Goal: Transaction & Acquisition: Subscribe to service/newsletter

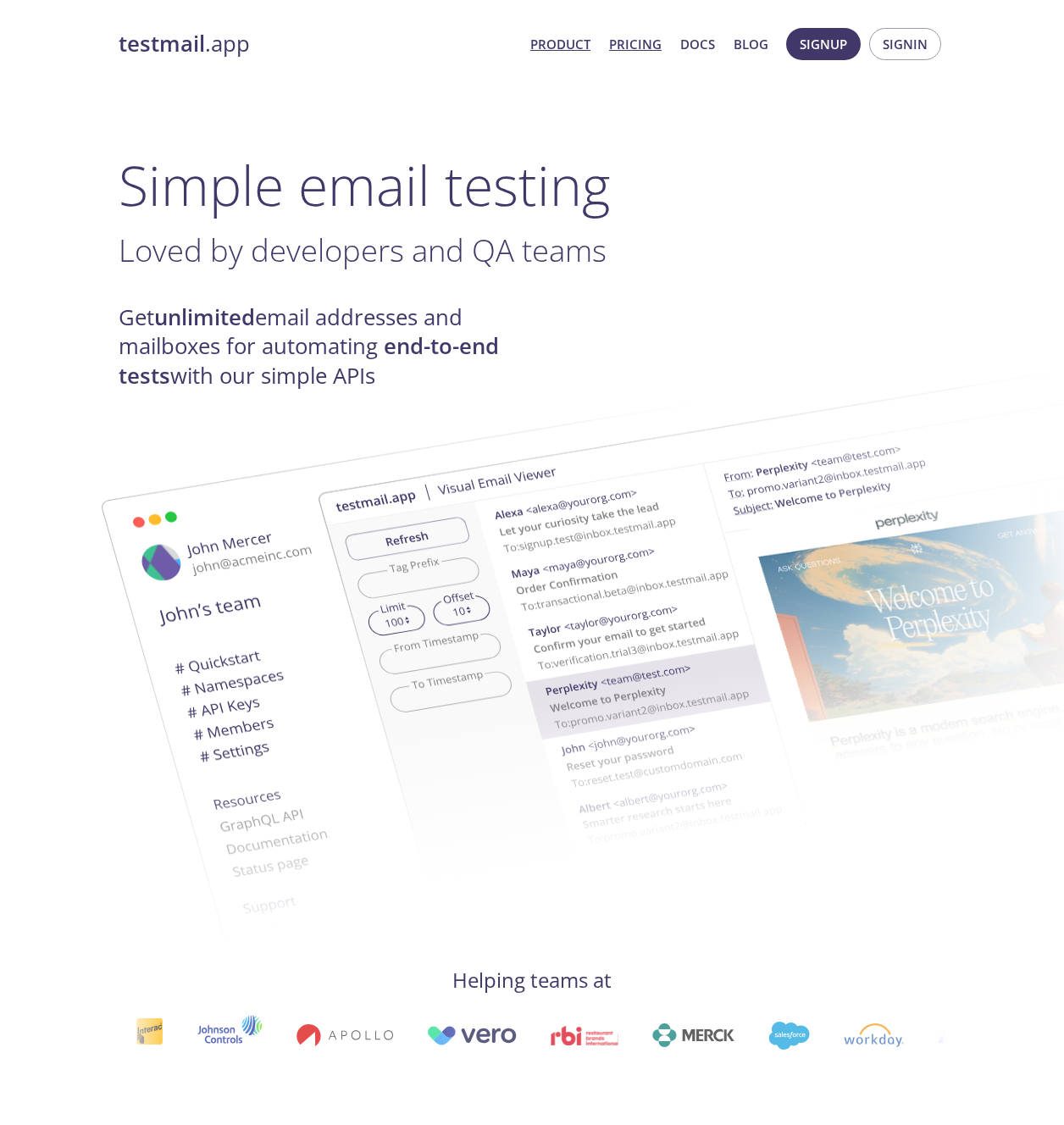
click at [639, 40] on link "Pricing" at bounding box center [635, 44] width 53 height 22
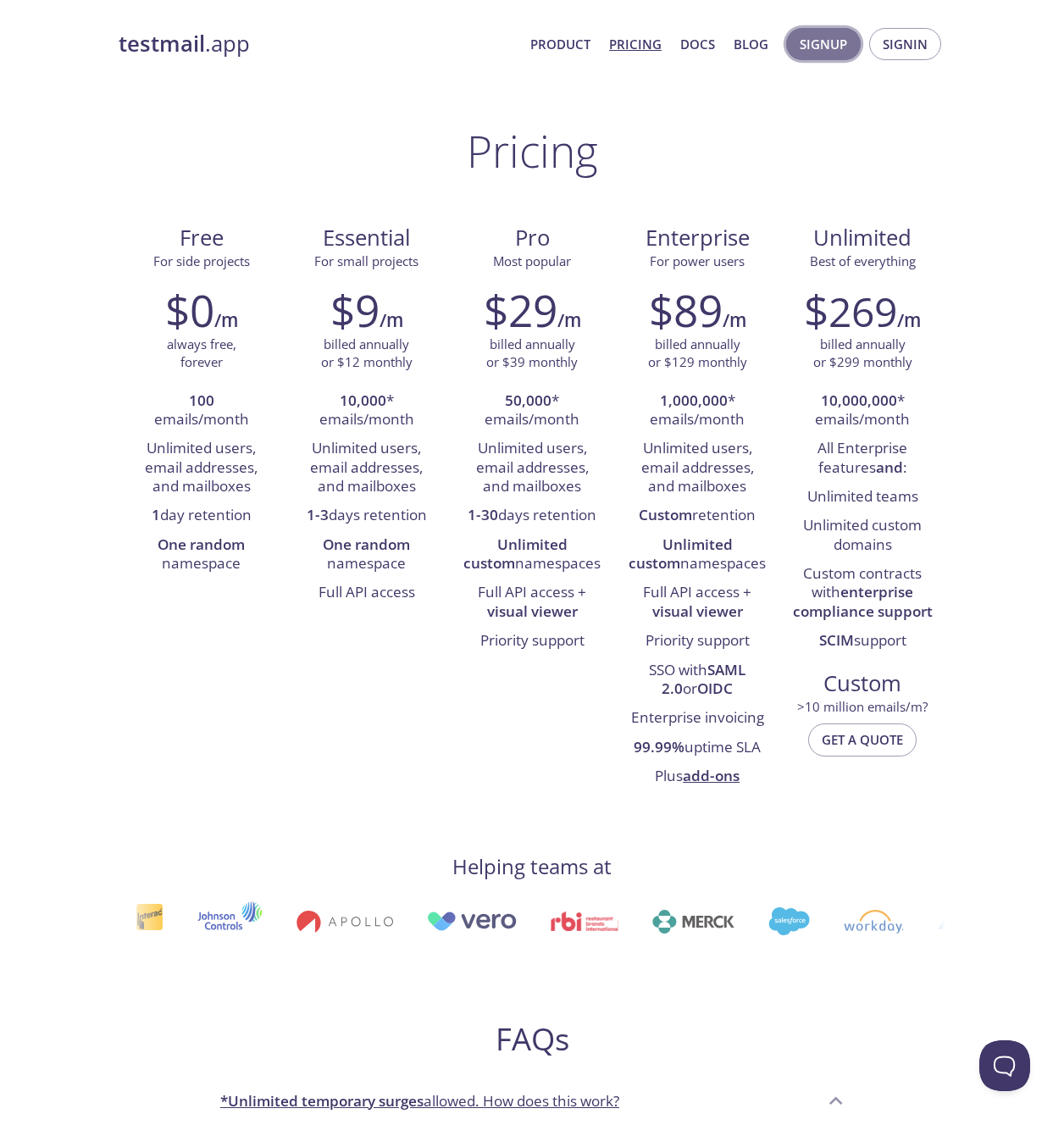
click at [829, 59] on button "Signup" at bounding box center [823, 44] width 75 height 32
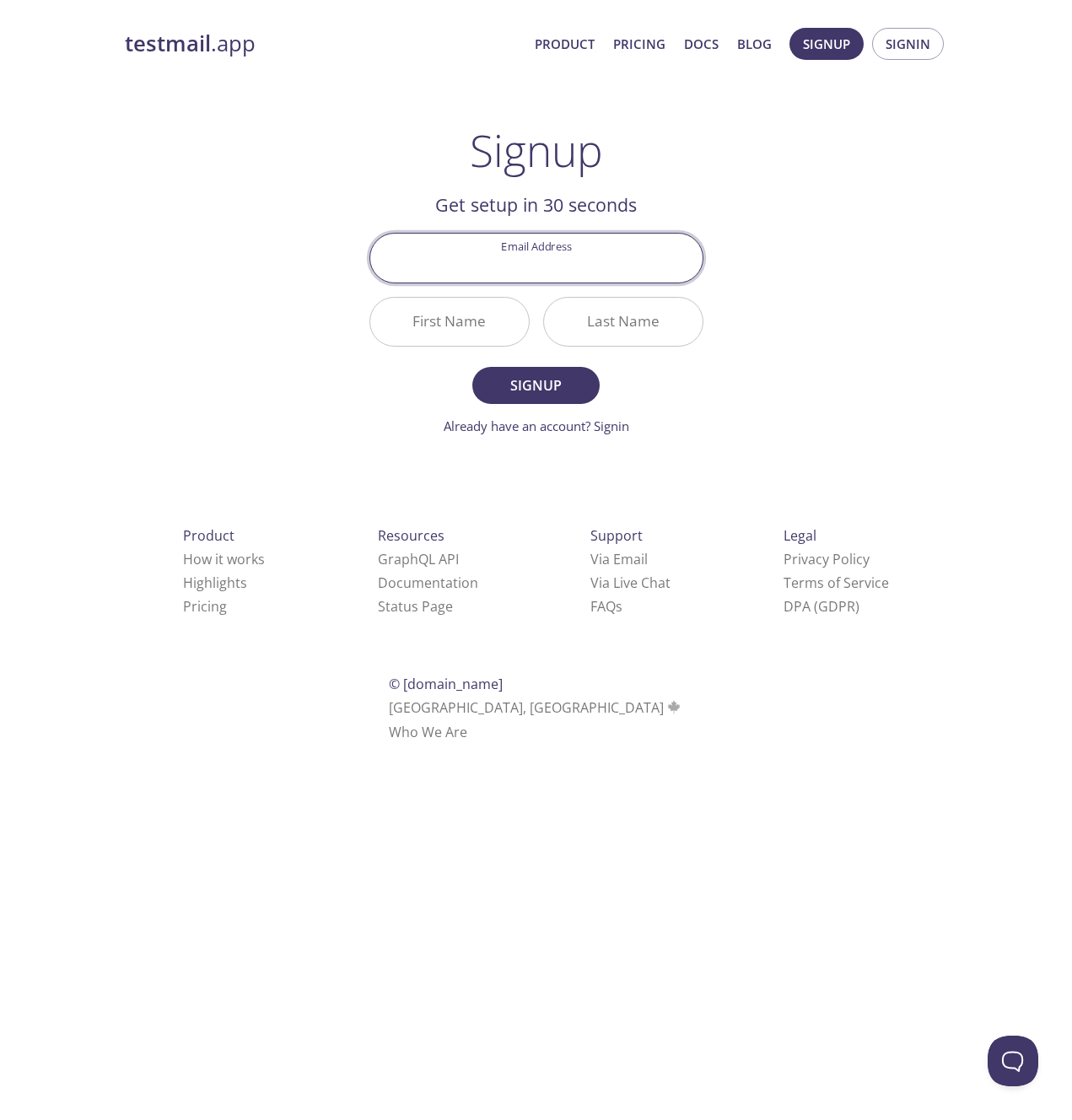
click at [552, 274] on input "Email Address" at bounding box center [536, 258] width 332 height 48
type input "[PERSON_NAME][EMAIL_ADDRESS][PERSON_NAME][DOMAIN_NAME]"
click at [439, 330] on input "First Name" at bounding box center [449, 322] width 159 height 48
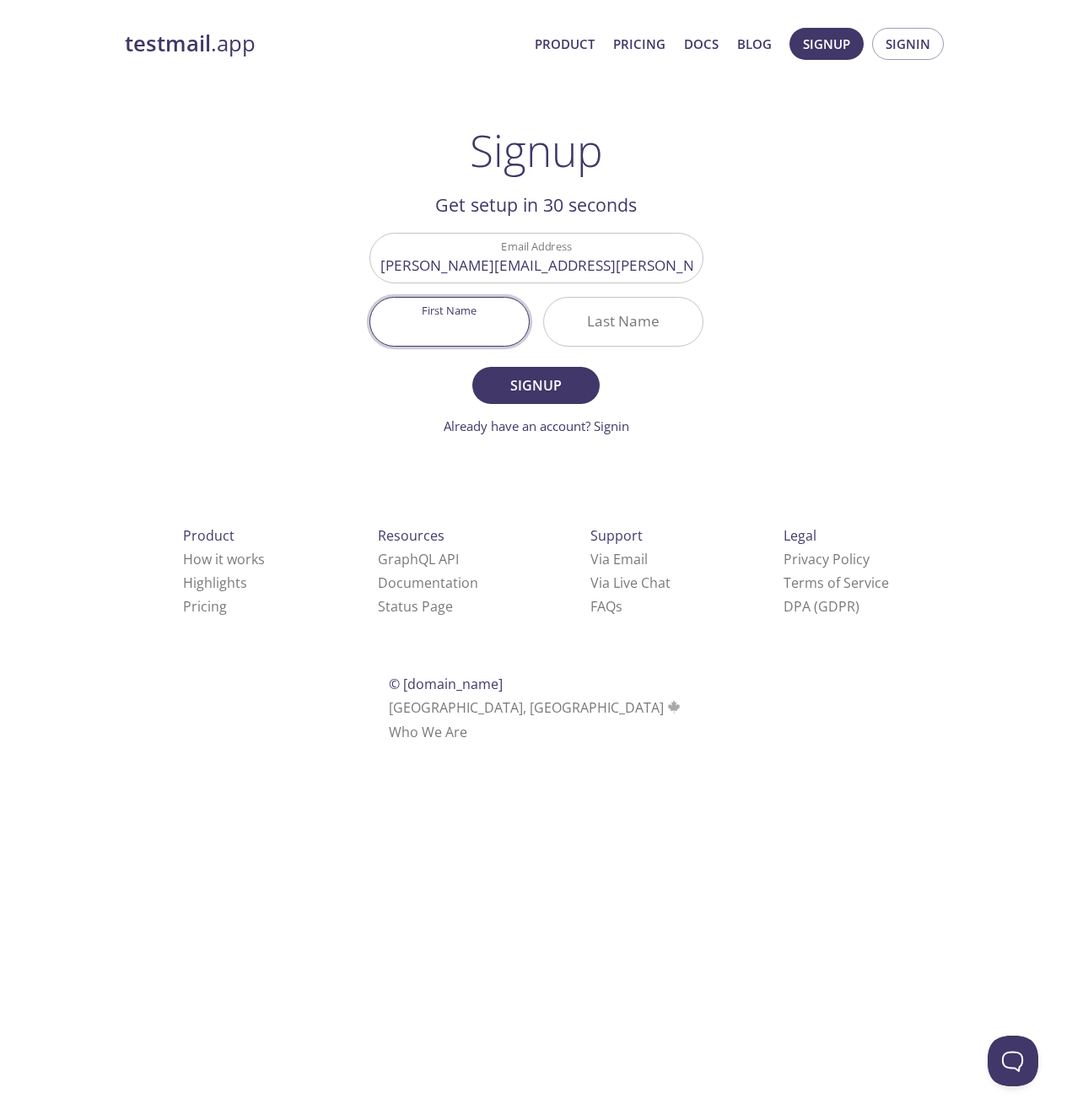
click at [469, 336] on input "First Name" at bounding box center [449, 322] width 159 height 48
type input "[PERSON_NAME]"
click at [525, 379] on span "Signup" at bounding box center [536, 385] width 90 height 24
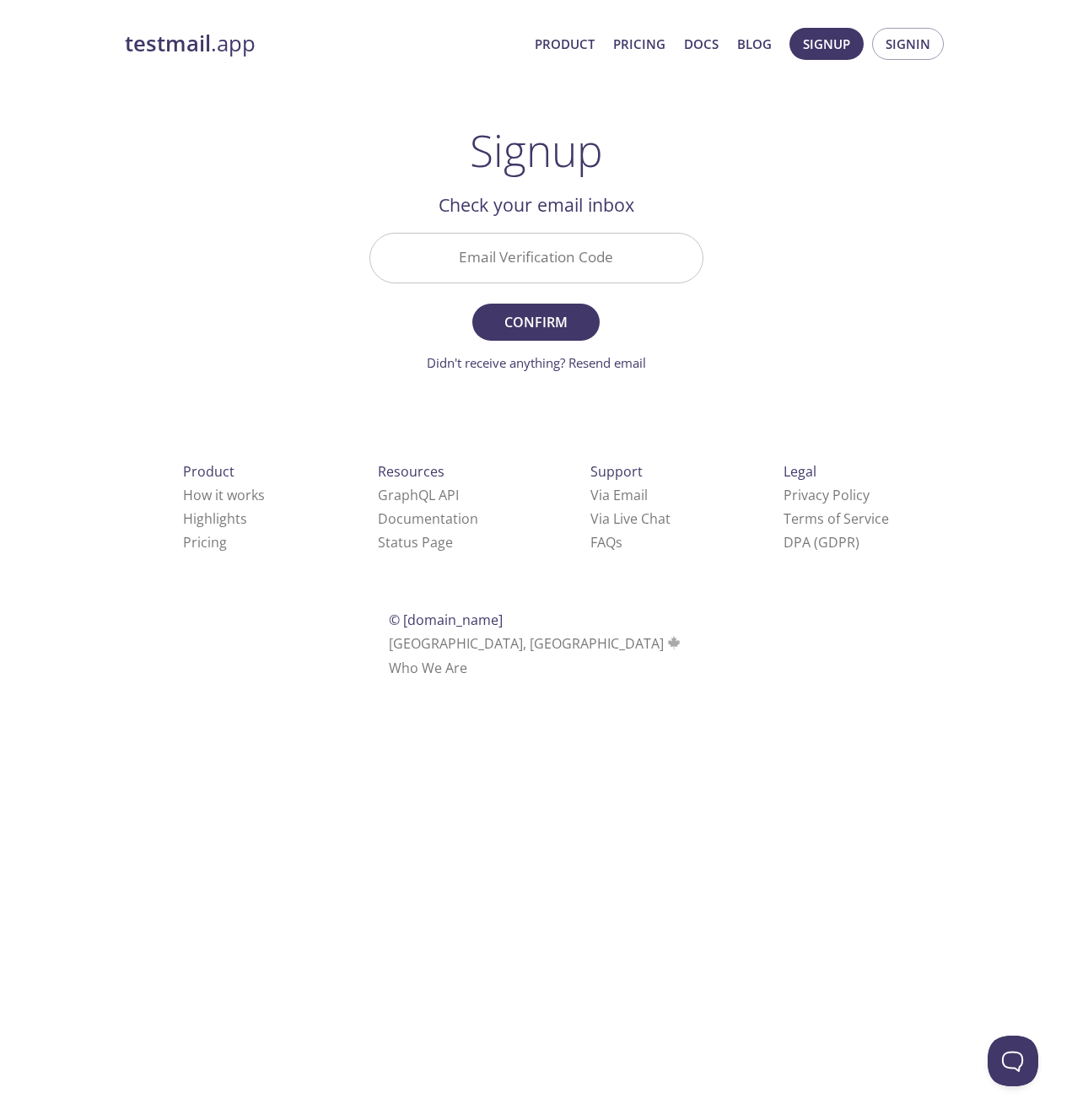
click at [527, 233] on div at bounding box center [536, 258] width 334 height 50
paste input "SBGW7MX"
type input "SBGW7MX"
click at [522, 318] on span "Confirm" at bounding box center [536, 322] width 90 height 24
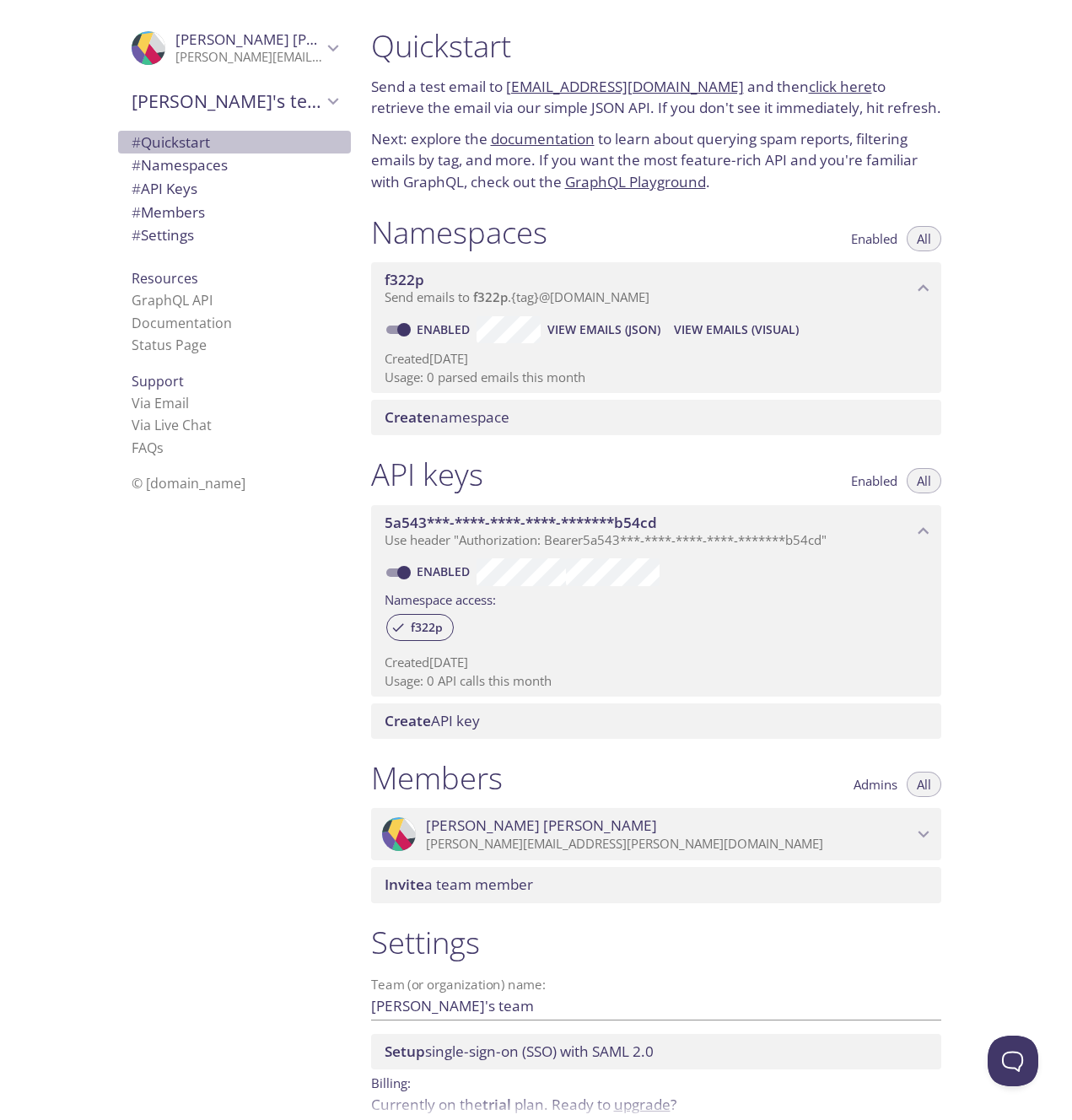
click at [169, 133] on span "# Quickstart" at bounding box center [171, 142] width 78 height 20
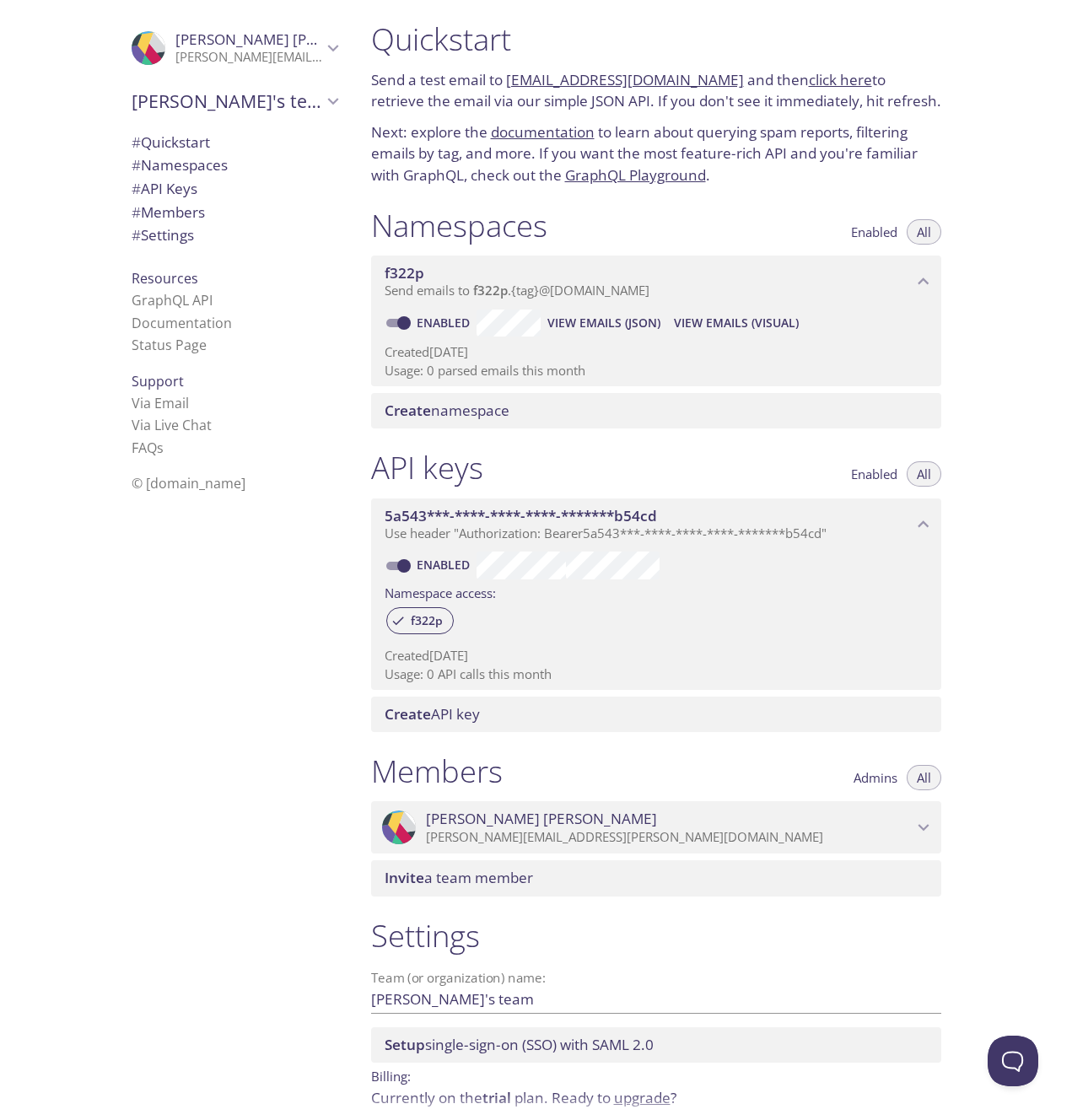
click at [812, 79] on link "click here" at bounding box center [840, 80] width 63 height 20
drag, startPoint x: 809, startPoint y: 38, endPoint x: 998, endPoint y: 561, distance: 556.1
click at [998, 561] on div "Quickstart Send a test email to f322p.test@inbox.testmail.app and then click he…" at bounding box center [715, 560] width 715 height 1120
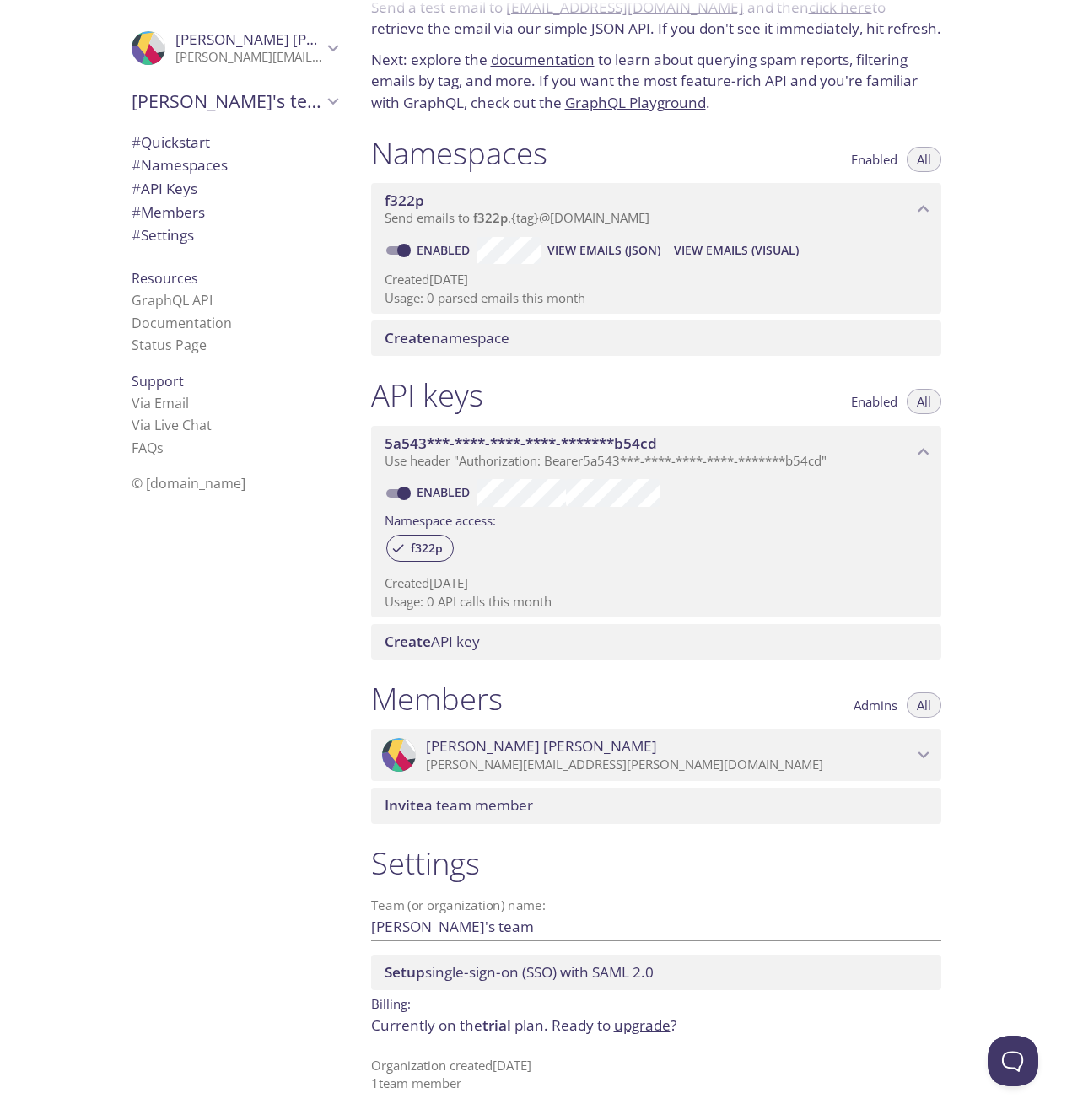
scroll to position [0, 0]
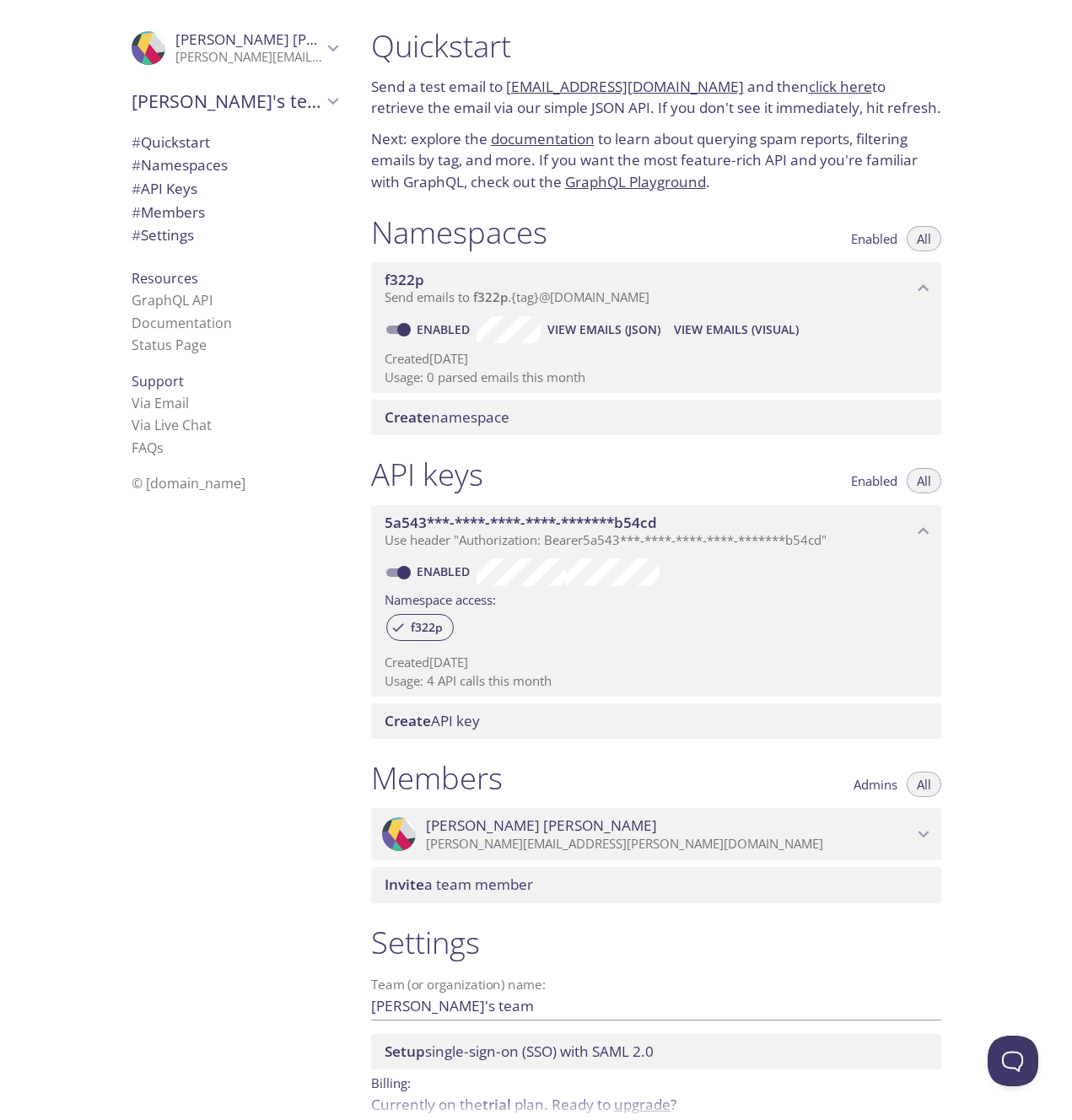
click at [755, 325] on span "View Emails (Visual)" at bounding box center [736, 330] width 125 height 20
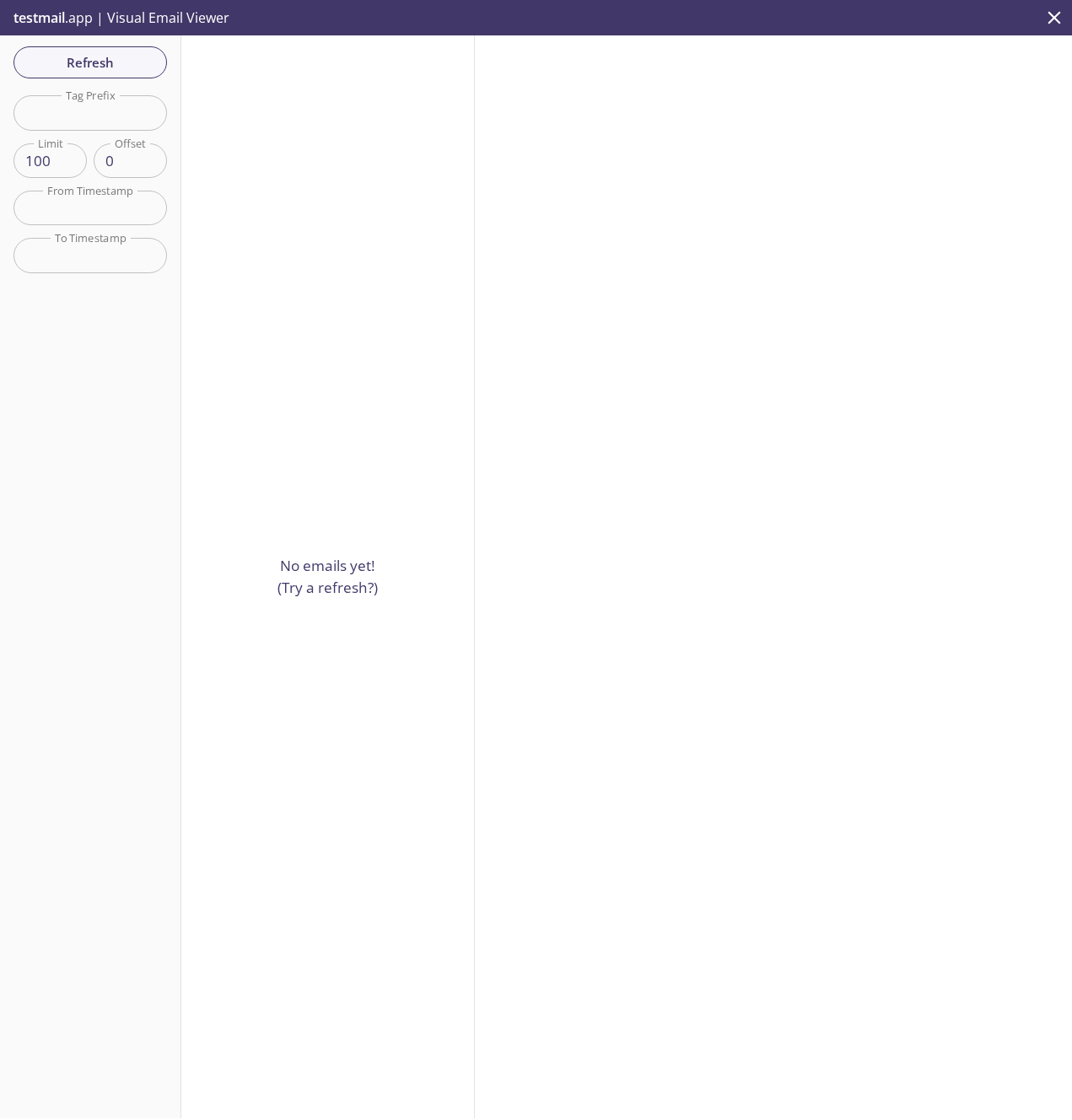
click at [322, 481] on div "No emails yet! (Try a refresh?)" at bounding box center [328, 576] width 293 height 1083
